Goal: Transaction & Acquisition: Book appointment/travel/reservation

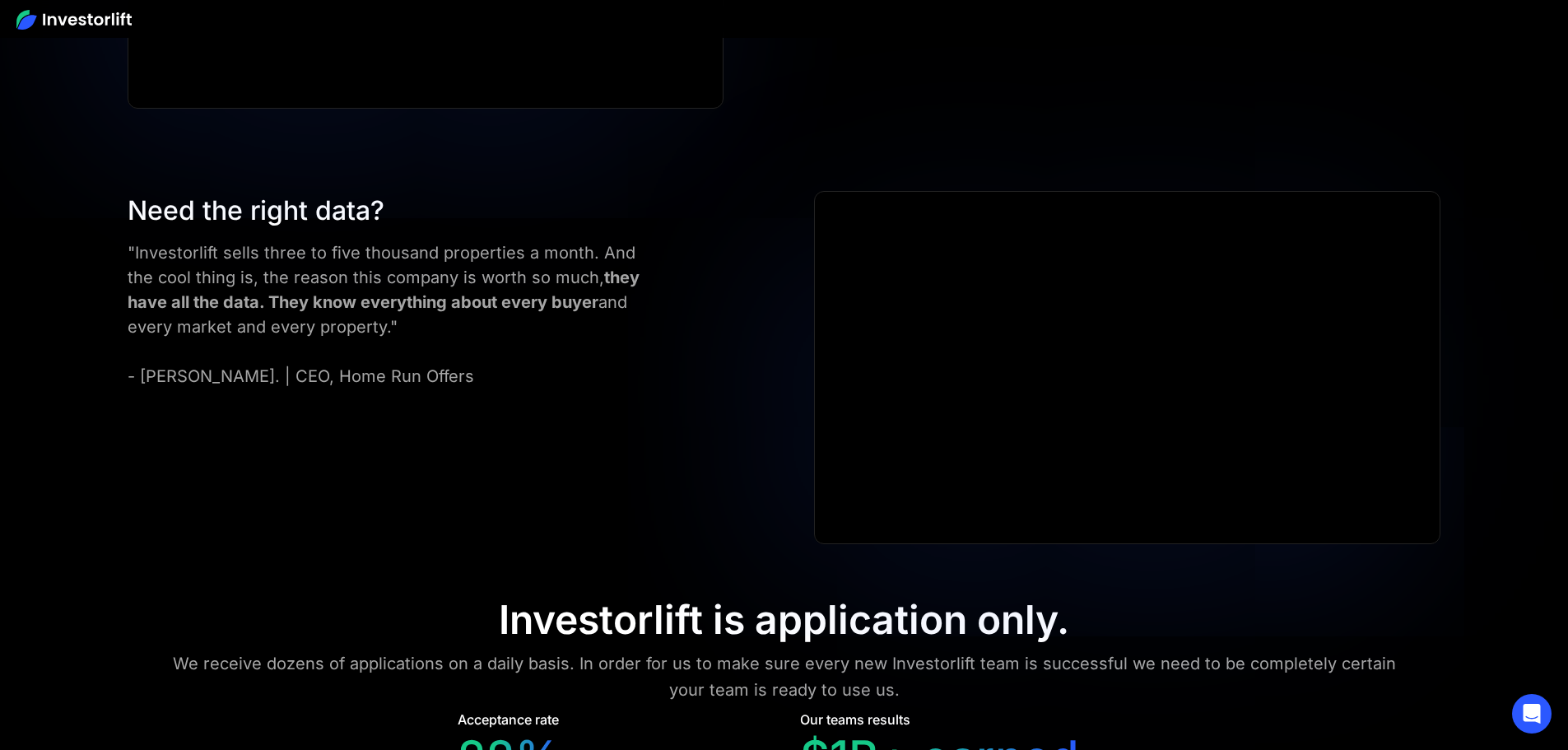
scroll to position [7351, 0]
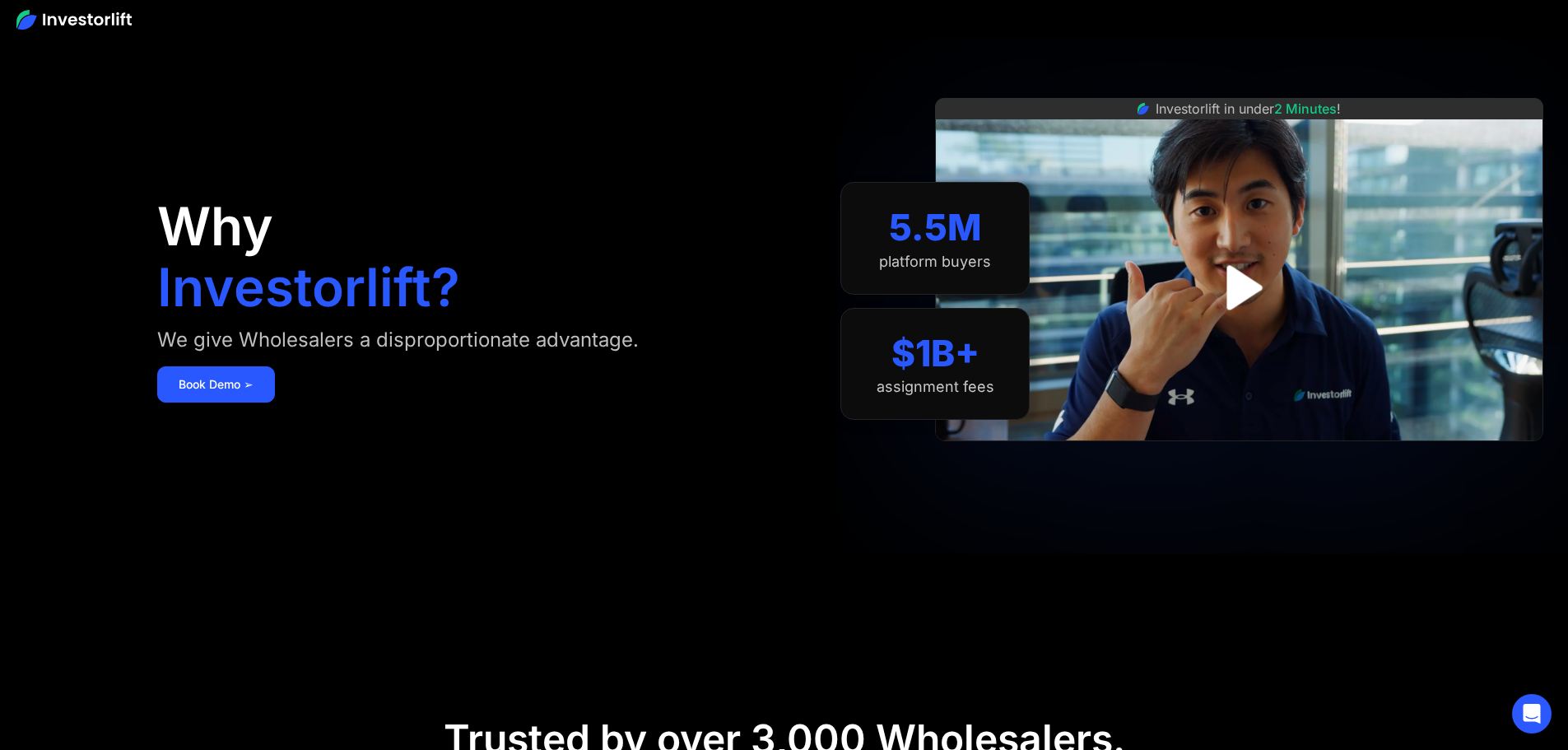
scroll to position [0, 0]
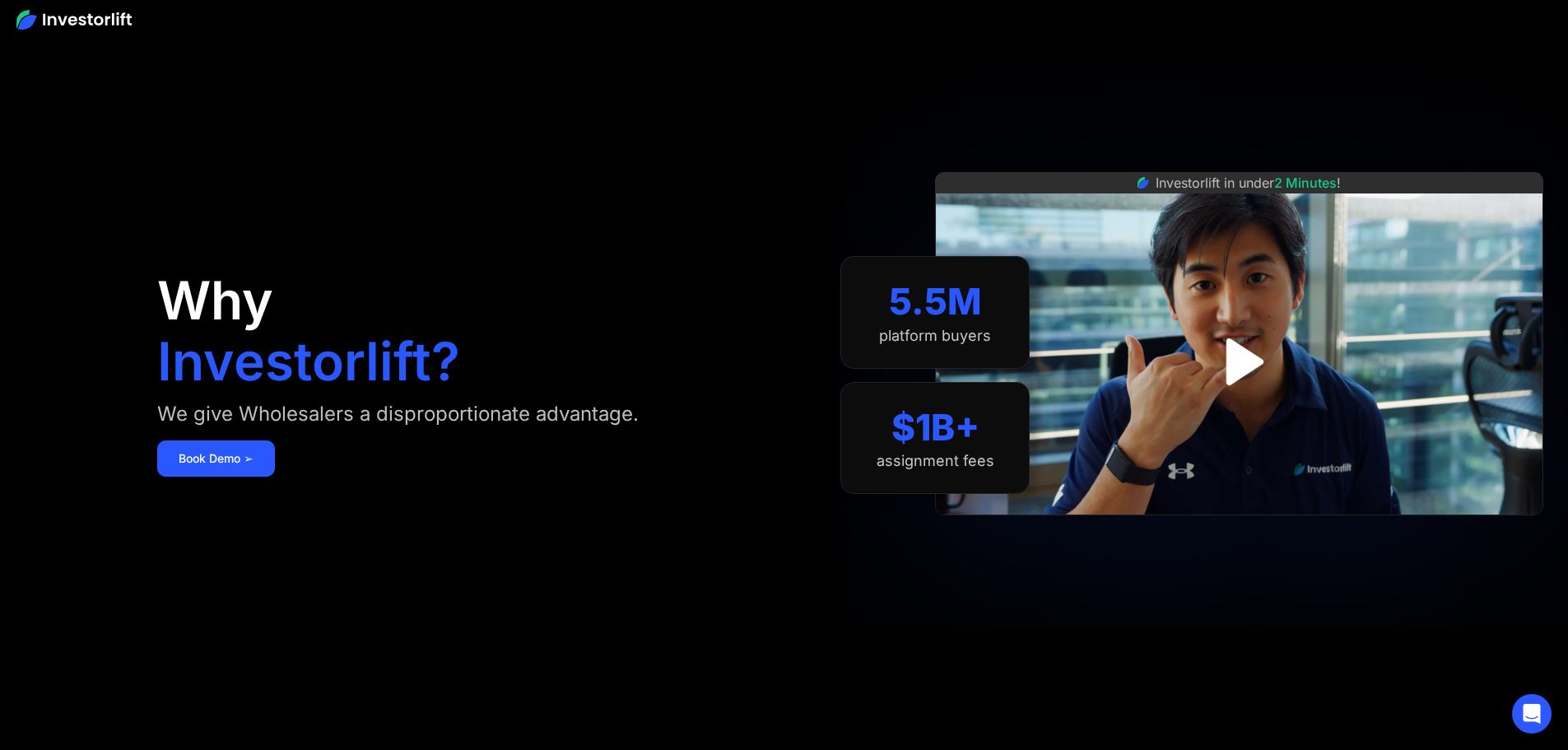
click at [324, 68] on div "Why Investorlift? We give Wholesalers a disproportionate advantage. [DEMOGRAPHI…" at bounding box center [470, 375] width 626 height 651
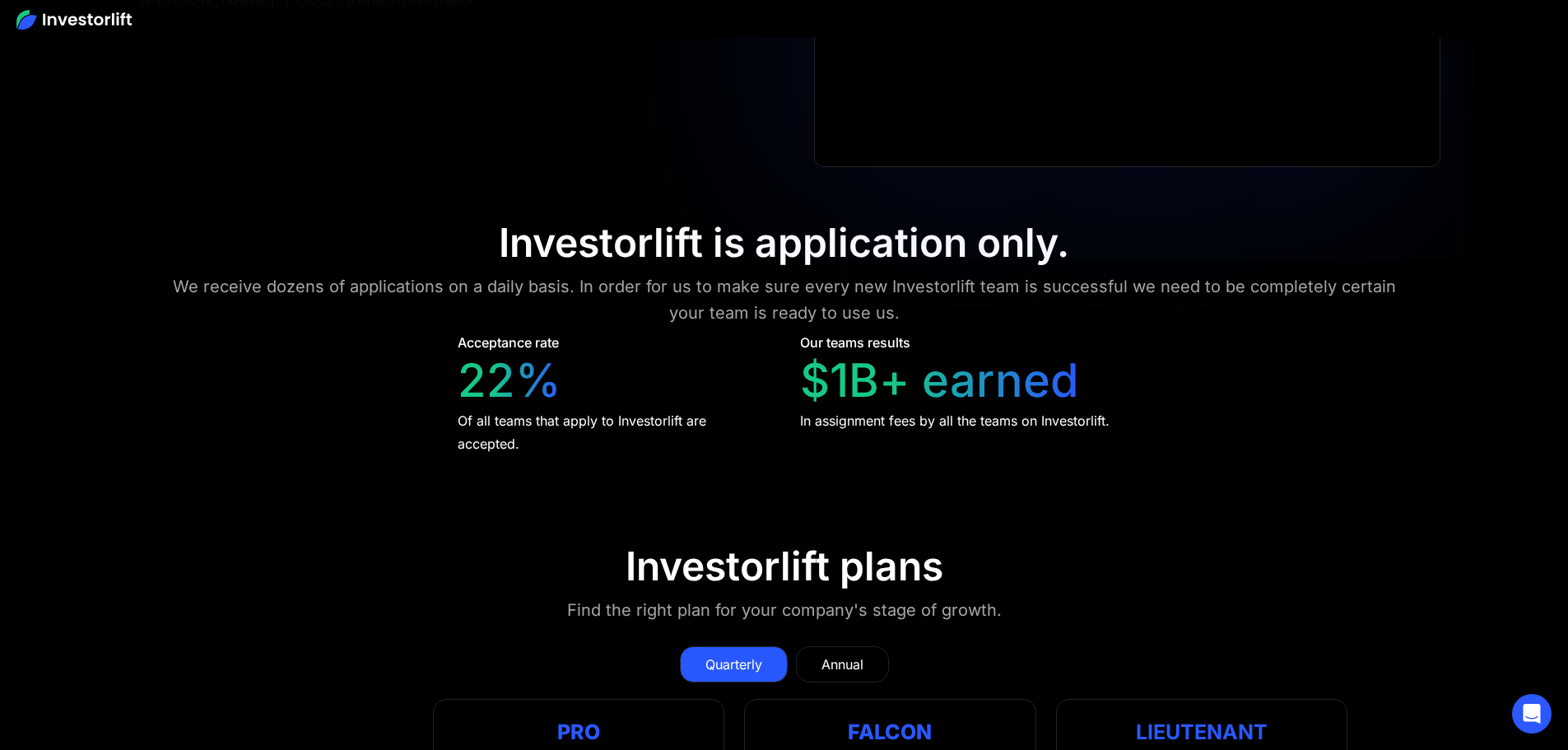
scroll to position [7680, 0]
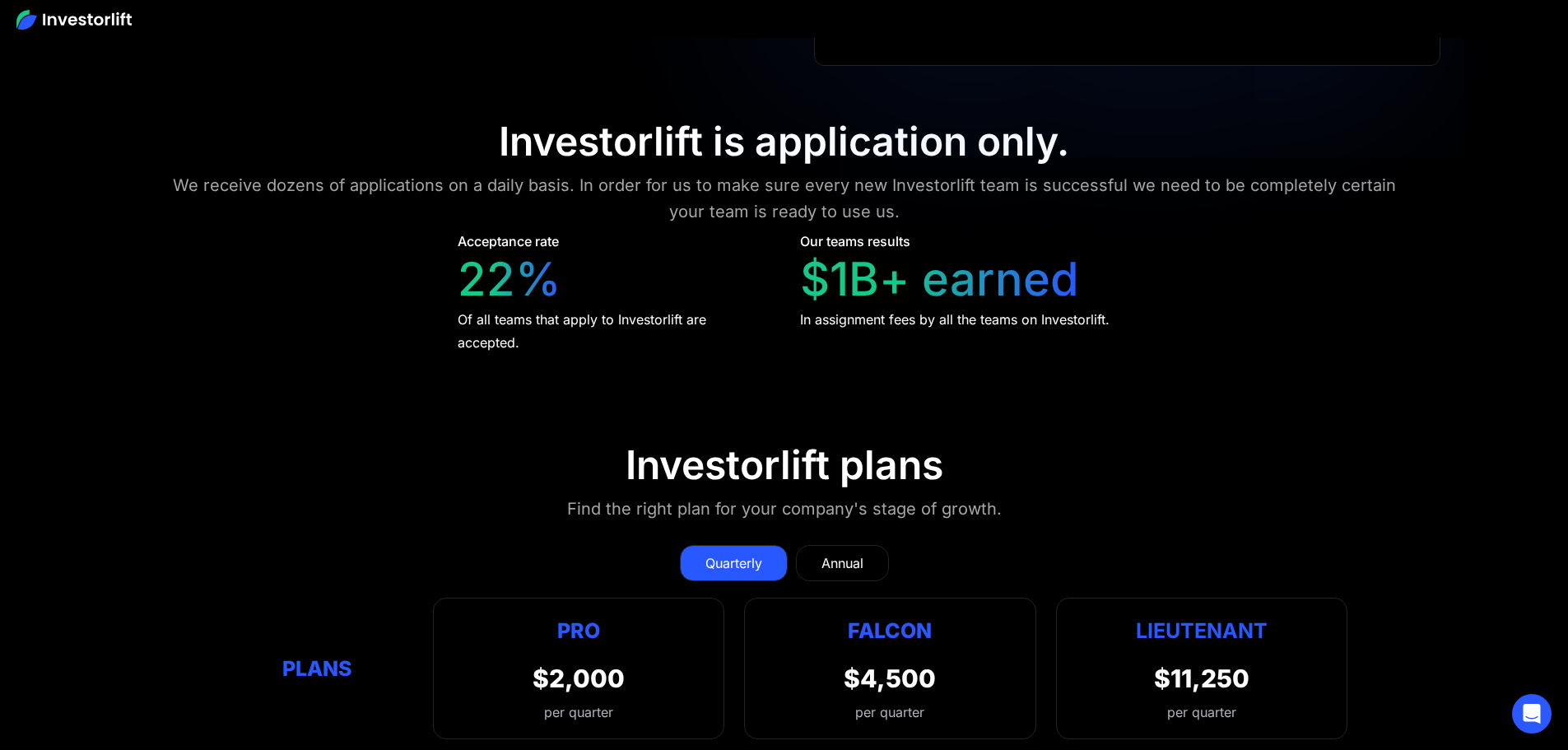
scroll to position [7845, 0]
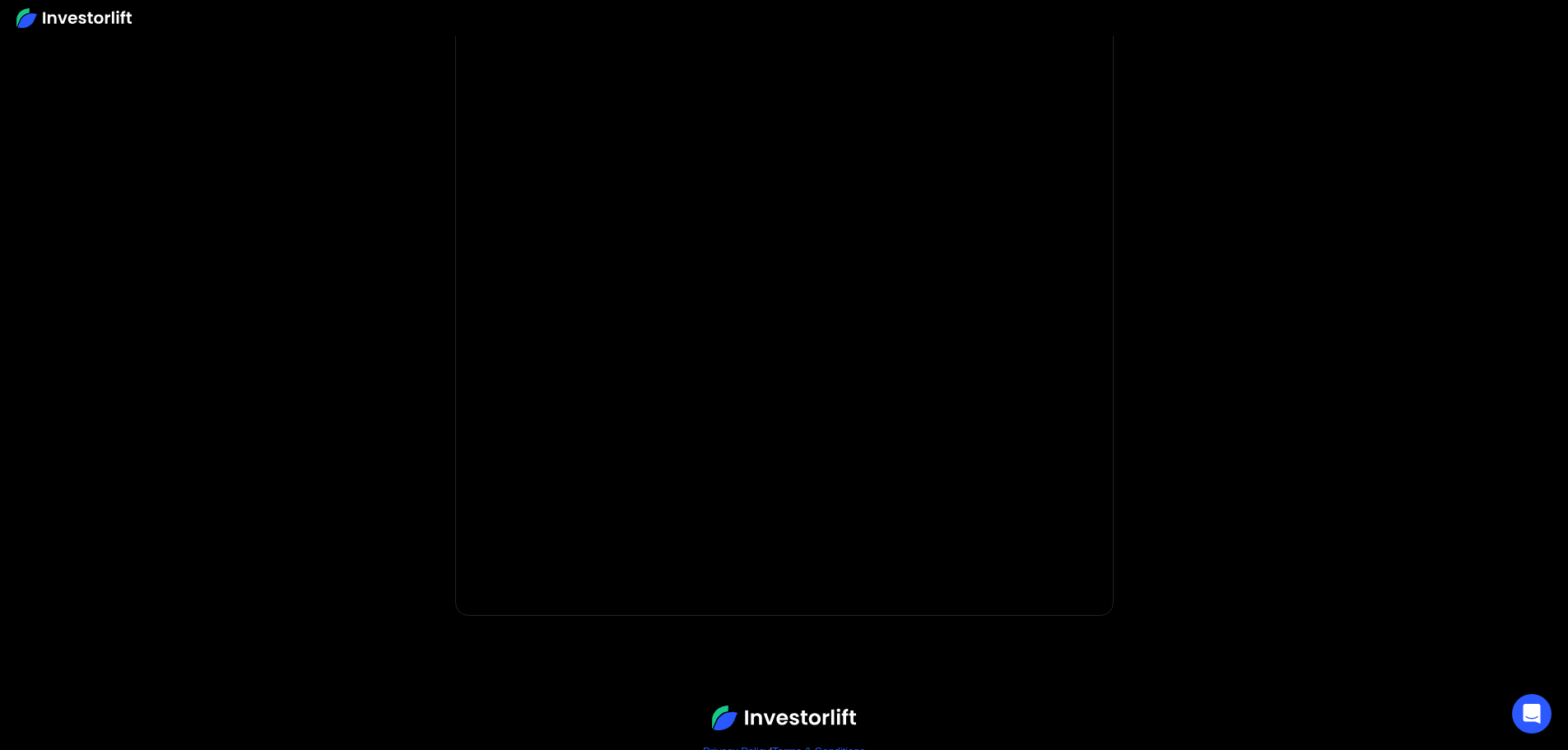
scroll to position [165, 0]
